Goal: Task Accomplishment & Management: Manage account settings

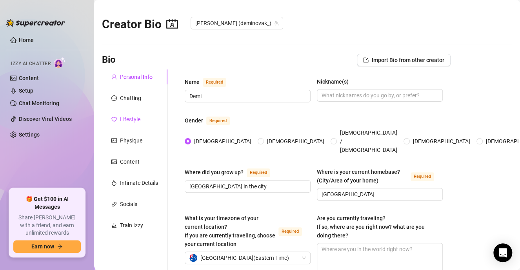
click at [127, 117] on div "Lifestyle" at bounding box center [130, 119] width 20 height 9
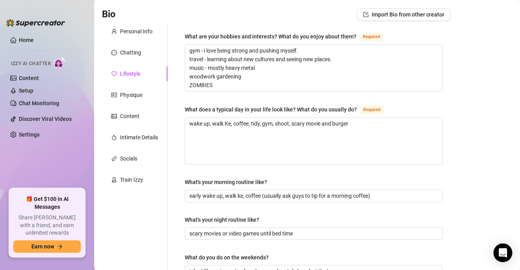
scroll to position [3, 0]
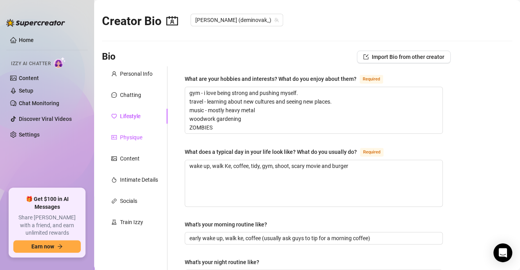
click at [124, 135] on div "Physique" at bounding box center [131, 137] width 22 height 9
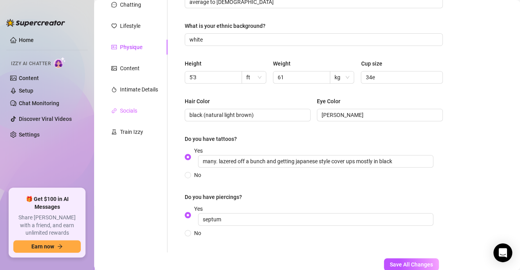
scroll to position [82, 0]
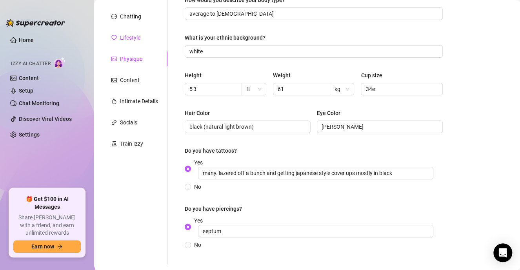
click at [135, 36] on div "Lifestyle" at bounding box center [130, 37] width 20 height 9
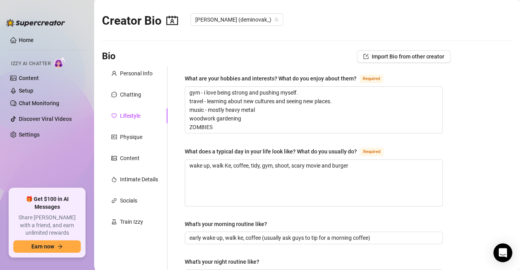
scroll to position [3, 0]
click at [133, 180] on div "Intimate Details" at bounding box center [139, 179] width 38 height 9
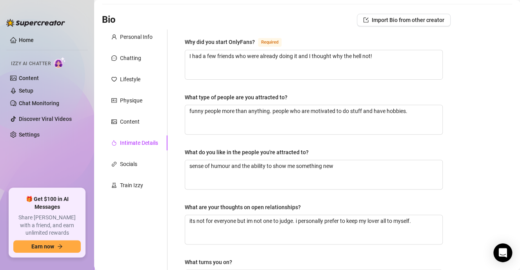
scroll to position [39, 0]
click at [134, 166] on div "Socials" at bounding box center [128, 164] width 17 height 9
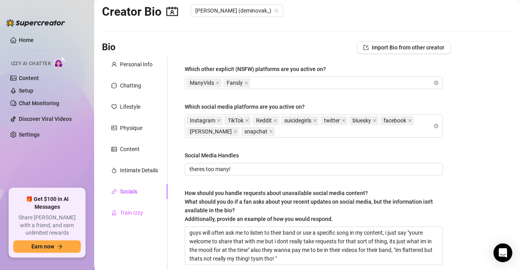
scroll to position [12, 0]
click at [123, 145] on div "Content" at bounding box center [130, 149] width 20 height 9
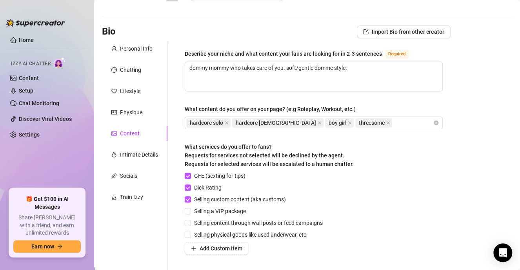
scroll to position [39, 0]
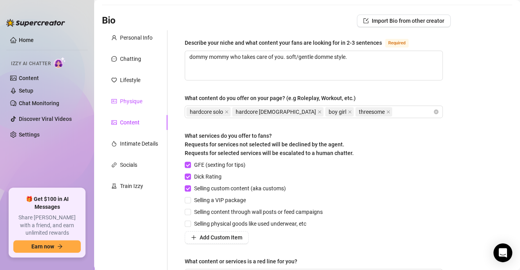
click at [133, 105] on div "Physique" at bounding box center [131, 101] width 22 height 9
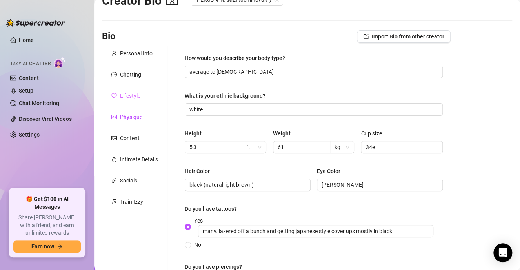
scroll to position [0, 0]
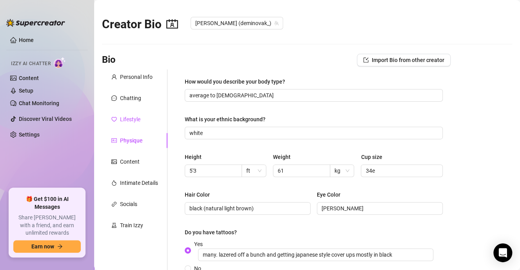
click at [133, 115] on div "Lifestyle" at bounding box center [130, 119] width 20 height 9
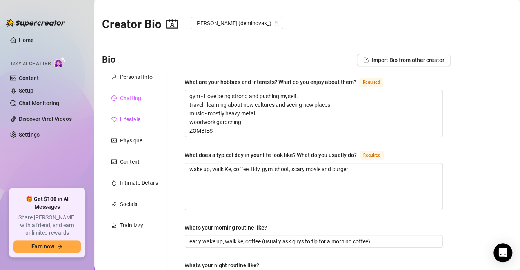
click at [142, 100] on div "Chatting" at bounding box center [135, 98] width 66 height 15
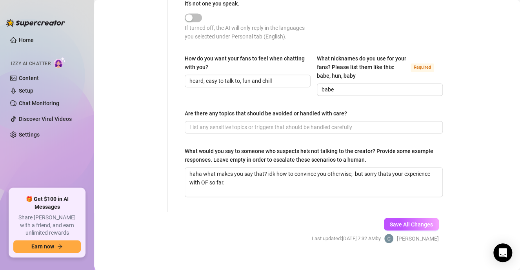
scroll to position [494, 0]
